Goal: Transaction & Acquisition: Subscribe to service/newsletter

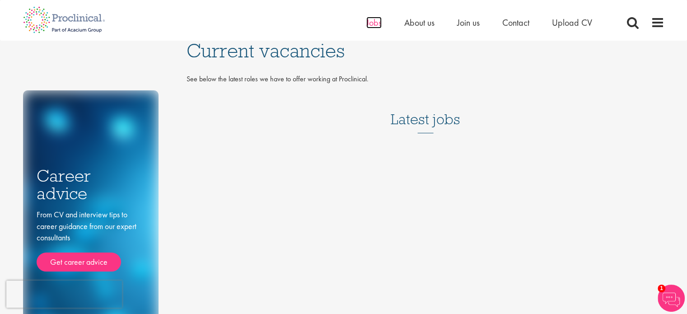
click at [368, 22] on span "Jobs" at bounding box center [373, 23] width 15 height 12
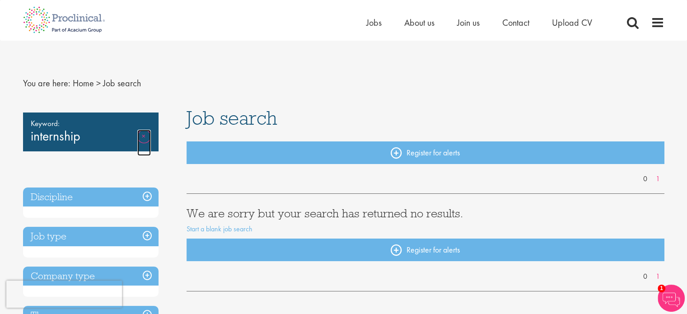
click at [140, 139] on link "Remove" at bounding box center [144, 143] width 14 height 26
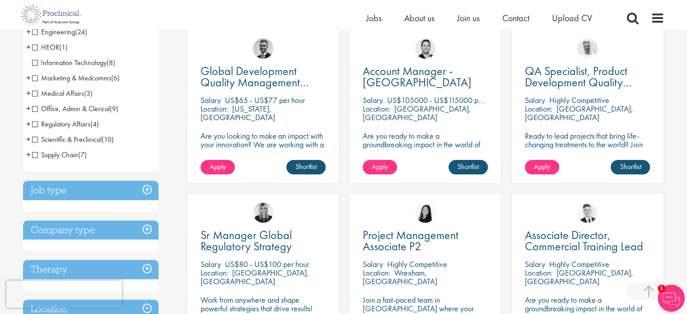
scroll to position [175, 0]
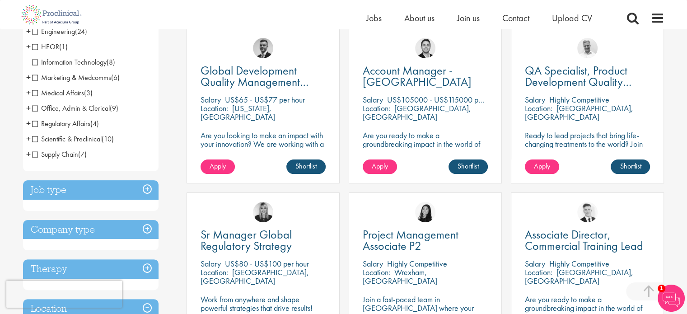
click at [77, 191] on h3 "Job type" at bounding box center [90, 189] width 135 height 19
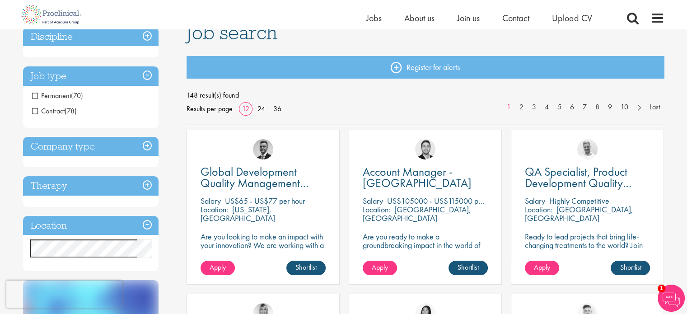
scroll to position [74, 0]
click at [92, 152] on h3 "Company type" at bounding box center [90, 146] width 135 height 19
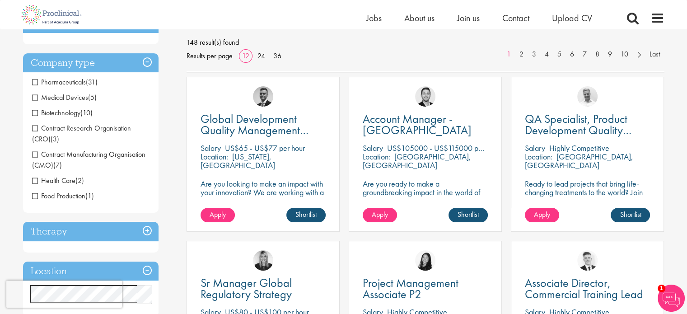
scroll to position [130, 0]
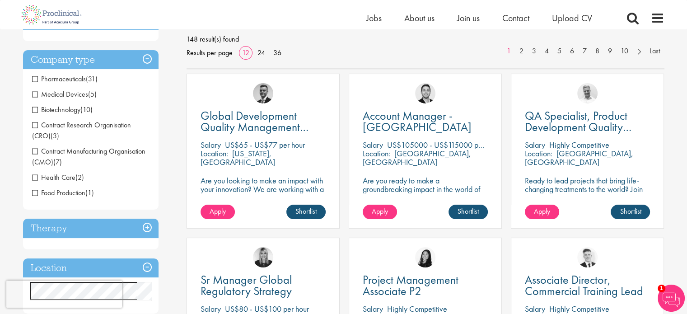
click at [80, 80] on span "Pharmaceuticals" at bounding box center [59, 78] width 54 height 9
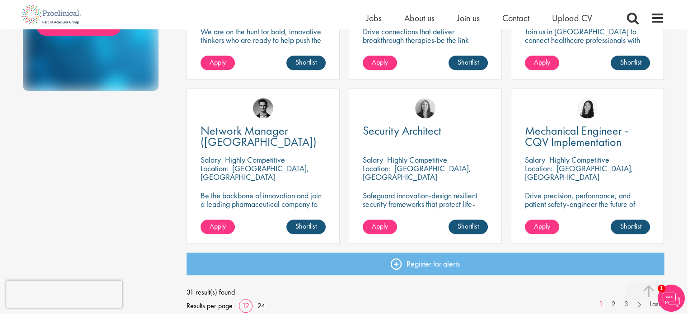
scroll to position [675, 0]
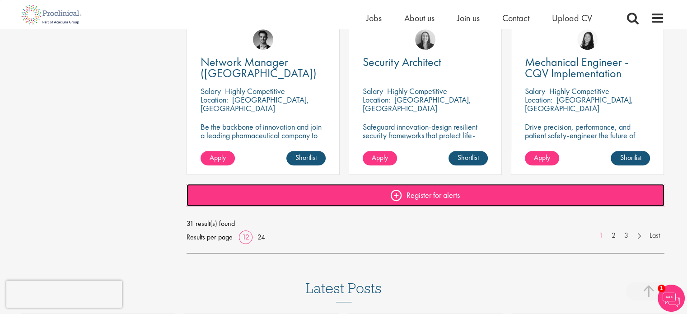
drag, startPoint x: 0, startPoint y: 0, endPoint x: 352, endPoint y: 192, distance: 401.0
click at [352, 192] on link "Register for alerts" at bounding box center [425, 195] width 478 height 23
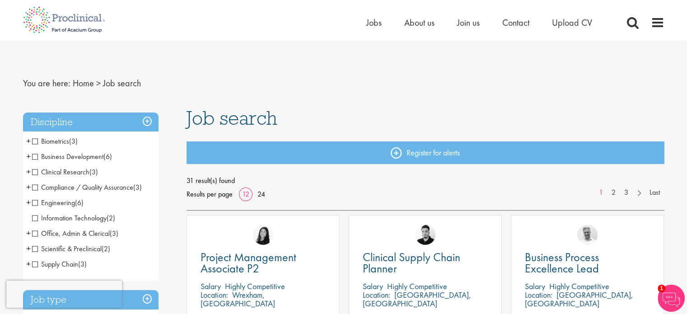
click at [112, 83] on span "Job search" at bounding box center [122, 83] width 38 height 12
click at [84, 85] on link "Home" at bounding box center [83, 83] width 21 height 12
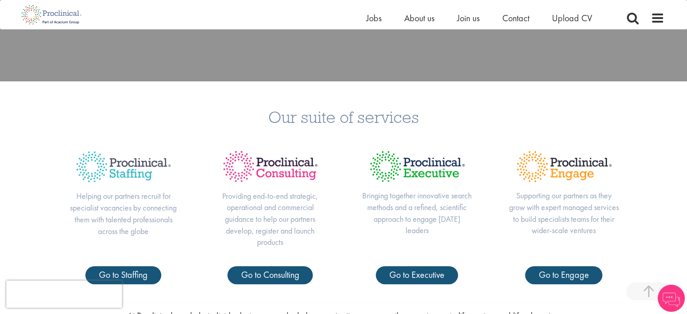
scroll to position [262, 0]
